Goal: Use online tool/utility: Utilize a website feature to perform a specific function

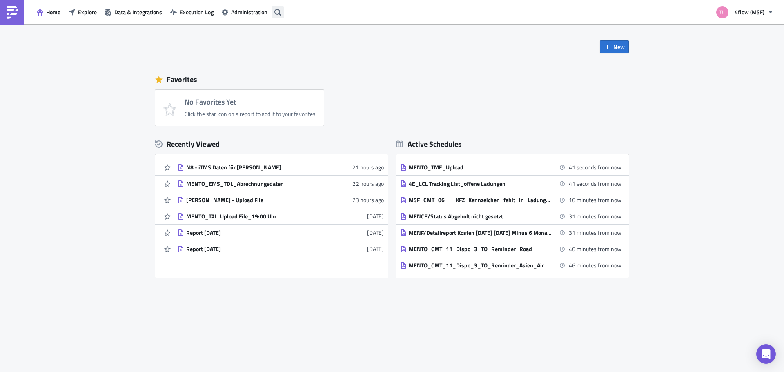
click at [274, 13] on icon "button" at bounding box center [277, 12] width 7 height 7
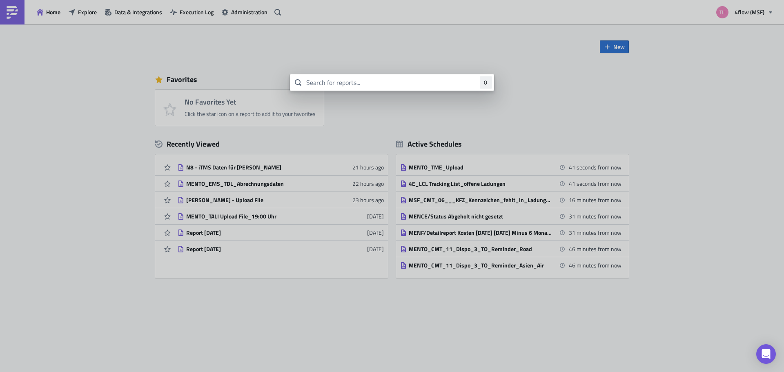
click at [387, 129] on body "Home Explore Data & Integrations Execution Log Administration 4flow (MSF) New F…" at bounding box center [392, 186] width 784 height 373
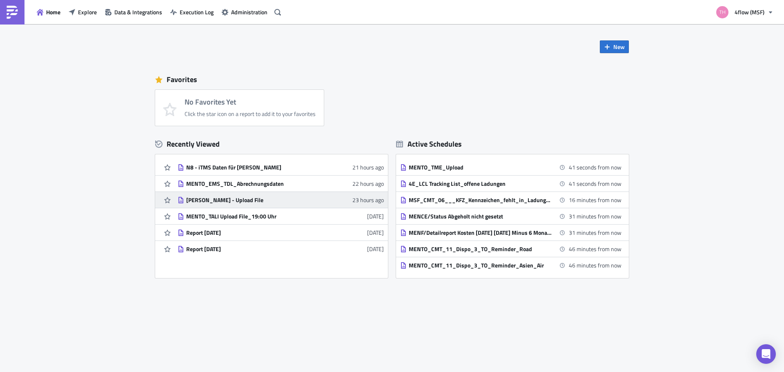
click at [236, 200] on div "[PERSON_NAME] - Upload File" at bounding box center [257, 199] width 143 height 7
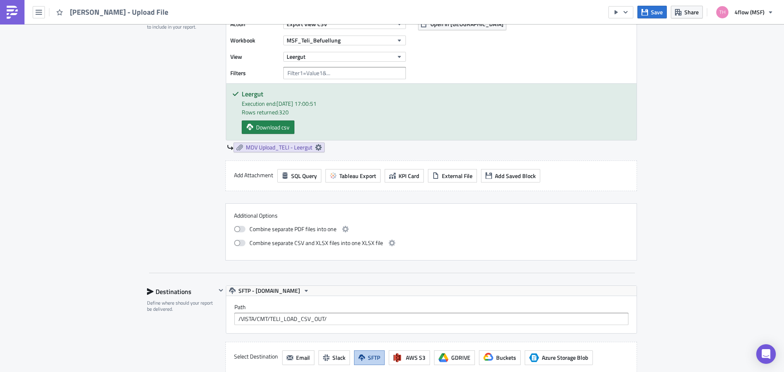
scroll to position [286, 0]
click at [316, 147] on icon at bounding box center [318, 147] width 7 height 7
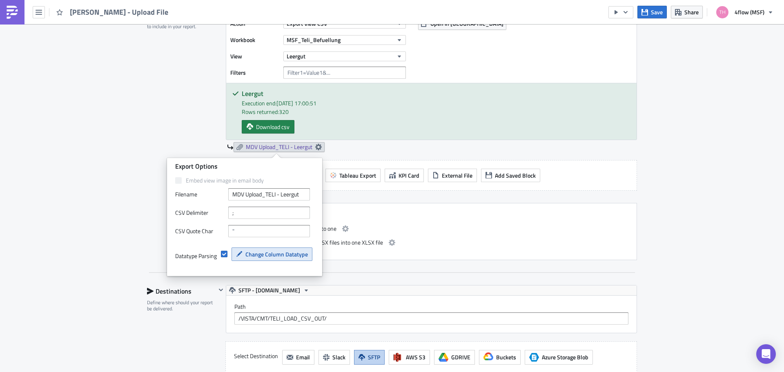
click at [264, 255] on span "Change Column Datatype" at bounding box center [276, 254] width 62 height 9
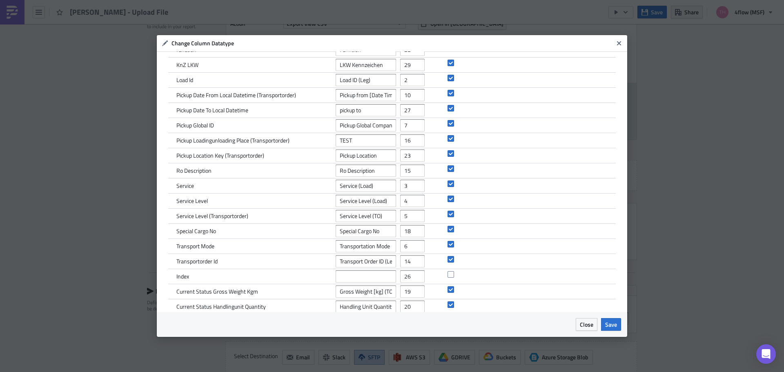
scroll to position [204, 0]
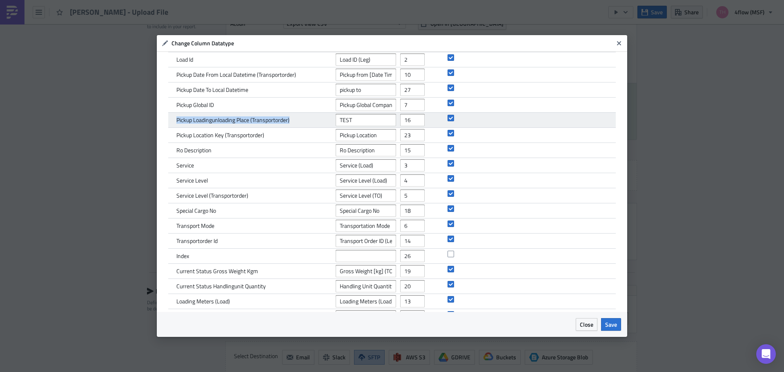
drag, startPoint x: 177, startPoint y: 120, endPoint x: 290, endPoint y: 122, distance: 113.5
click at [289, 122] on span "Pickup Loadingunloading Place (Transportorder)" at bounding box center [232, 119] width 113 height 7
click at [363, 122] on input "TEST" at bounding box center [365, 120] width 60 height 12
drag, startPoint x: 369, startPoint y: 121, endPoint x: 330, endPoint y: 122, distance: 38.8
click at [330, 122] on div "Pickup Loadingunloading Place (Transportorder) TEST 16" at bounding box center [391, 120] width 447 height 15
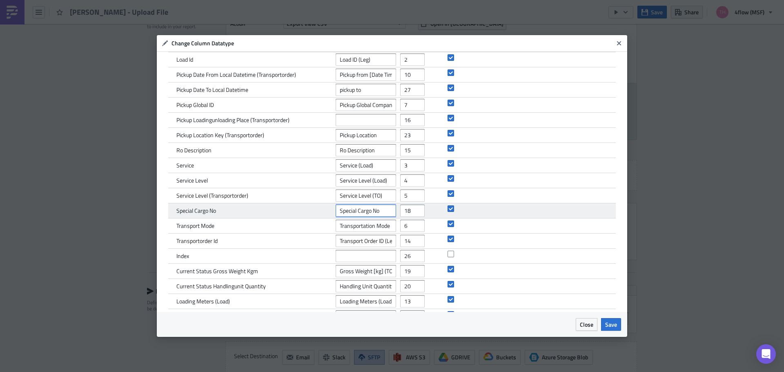
drag, startPoint x: 381, startPoint y: 211, endPoint x: 275, endPoint y: 210, distance: 106.1
click at [276, 210] on div "Special Cargo No Special Cargo No 18" at bounding box center [391, 210] width 447 height 15
paste input "."
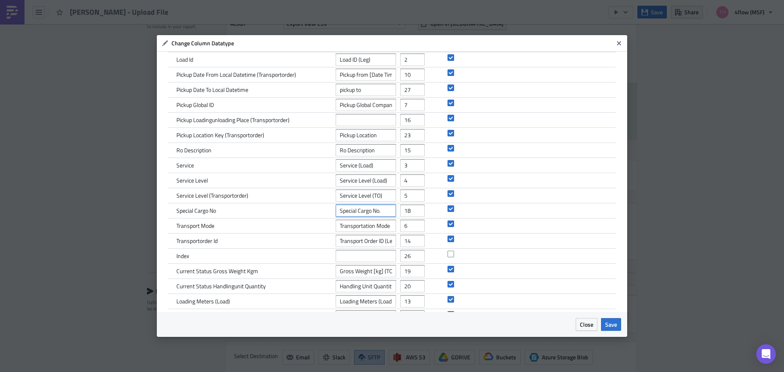
type input "Special Cargo No."
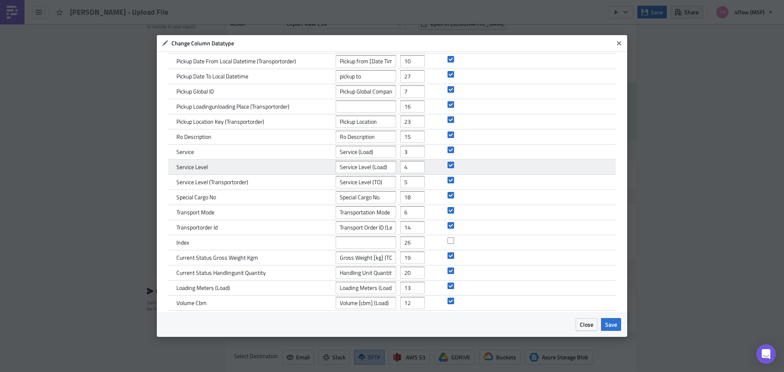
scroll to position [224, 0]
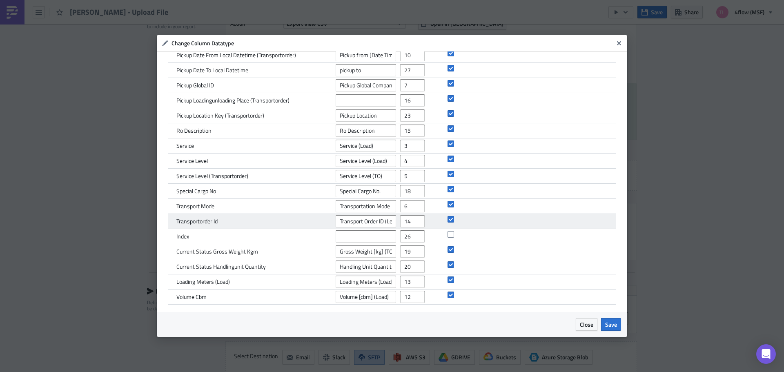
click at [295, 216] on div "Transportorder Id" at bounding box center [253, 221] width 155 height 15
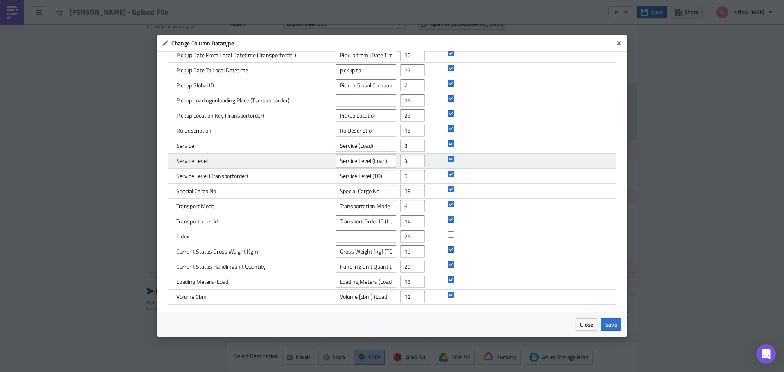
drag, startPoint x: 387, startPoint y: 162, endPoint x: 280, endPoint y: 162, distance: 106.9
click at [272, 161] on div "Service Level Service Level (Load) 4" at bounding box center [391, 160] width 447 height 15
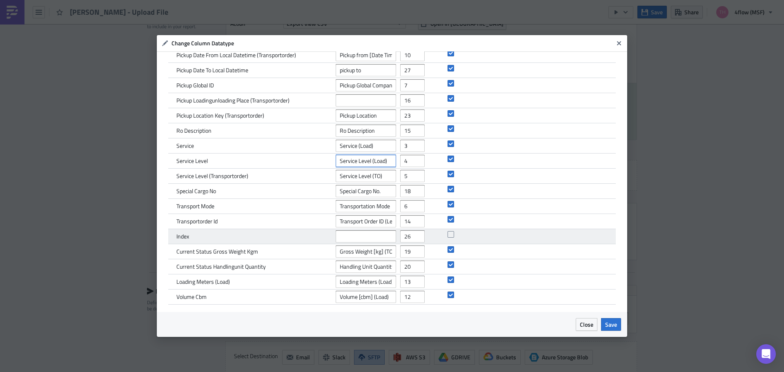
paste input "text"
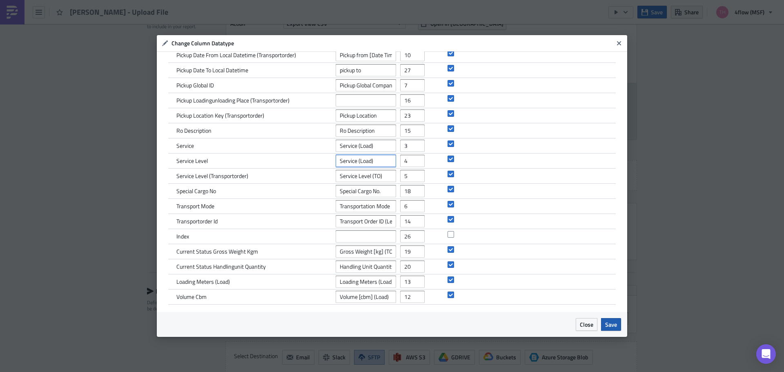
type input "Service (Load)"
click at [610, 324] on span "Save" at bounding box center [611, 324] width 12 height 9
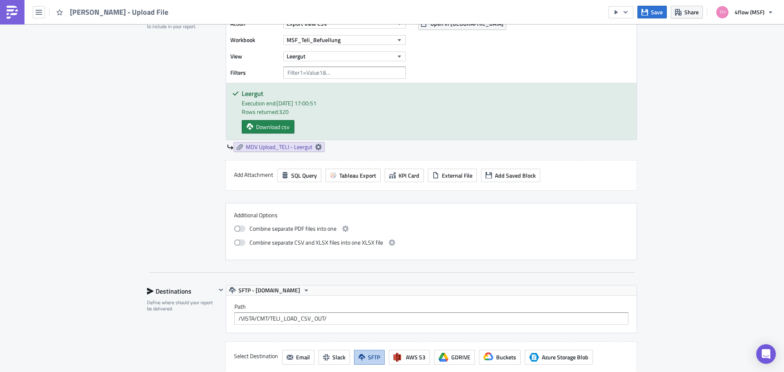
click at [675, 279] on div "Execution Log Edit " TELI - Leergut - Upload File " Settings Configure the basi…" at bounding box center [392, 130] width 784 height 785
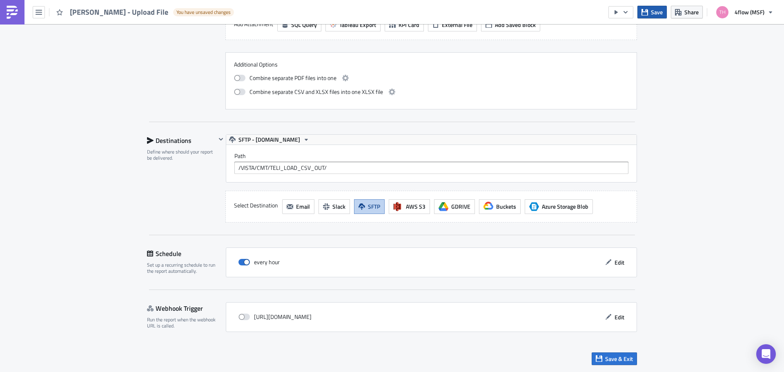
click at [658, 16] on span "Save" at bounding box center [657, 12] width 12 height 9
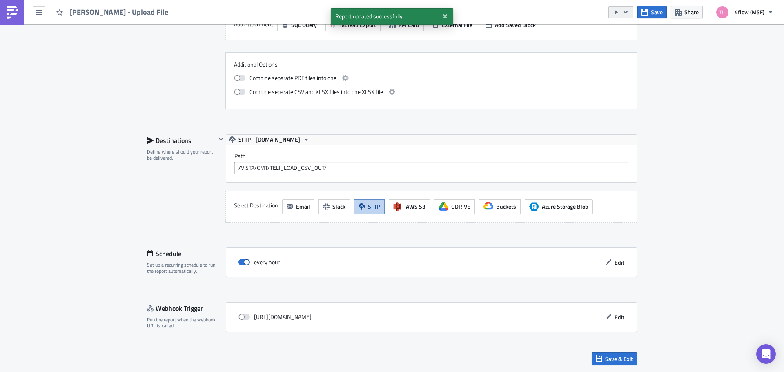
click at [626, 12] on icon "button" at bounding box center [625, 12] width 4 height 2
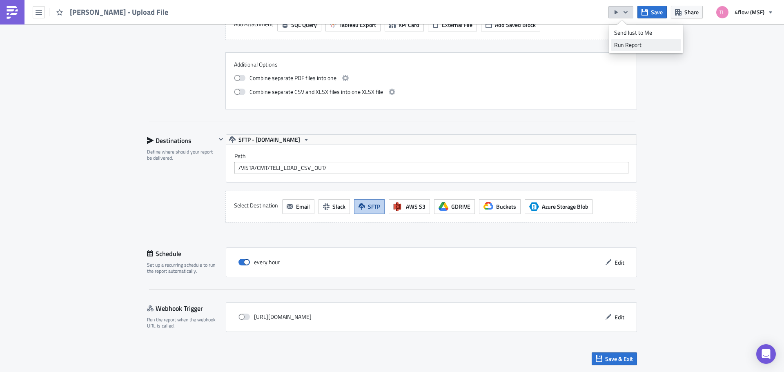
click at [634, 45] on div "Run Report" at bounding box center [646, 45] width 64 height 8
click at [622, 359] on span "Save & Exit" at bounding box center [619, 358] width 28 height 9
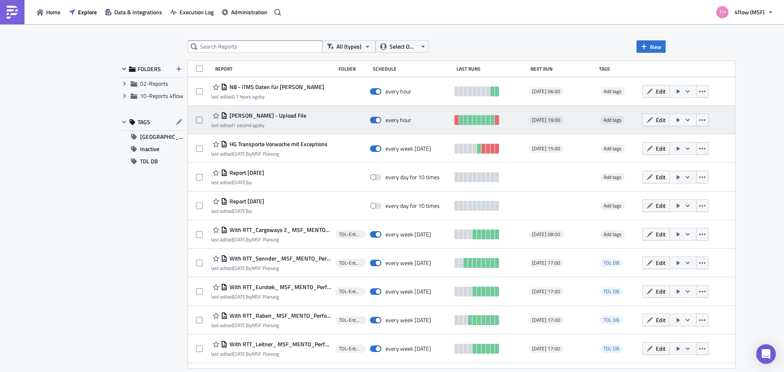
click at [676, 122] on icon "button" at bounding box center [678, 120] width 7 height 7
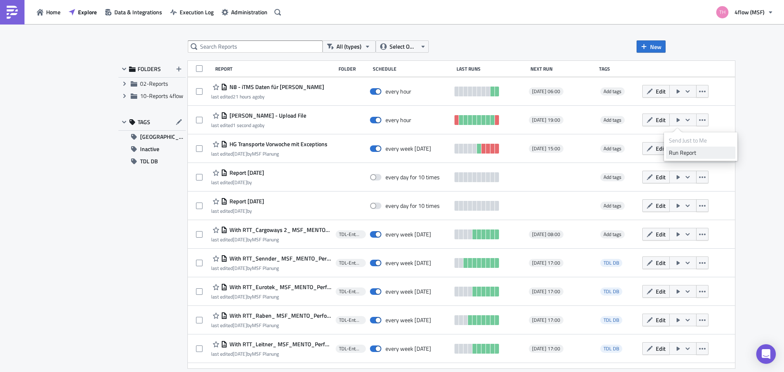
click at [684, 154] on div "Run Report" at bounding box center [701, 153] width 64 height 8
